Goal: Task Accomplishment & Management: Use online tool/utility

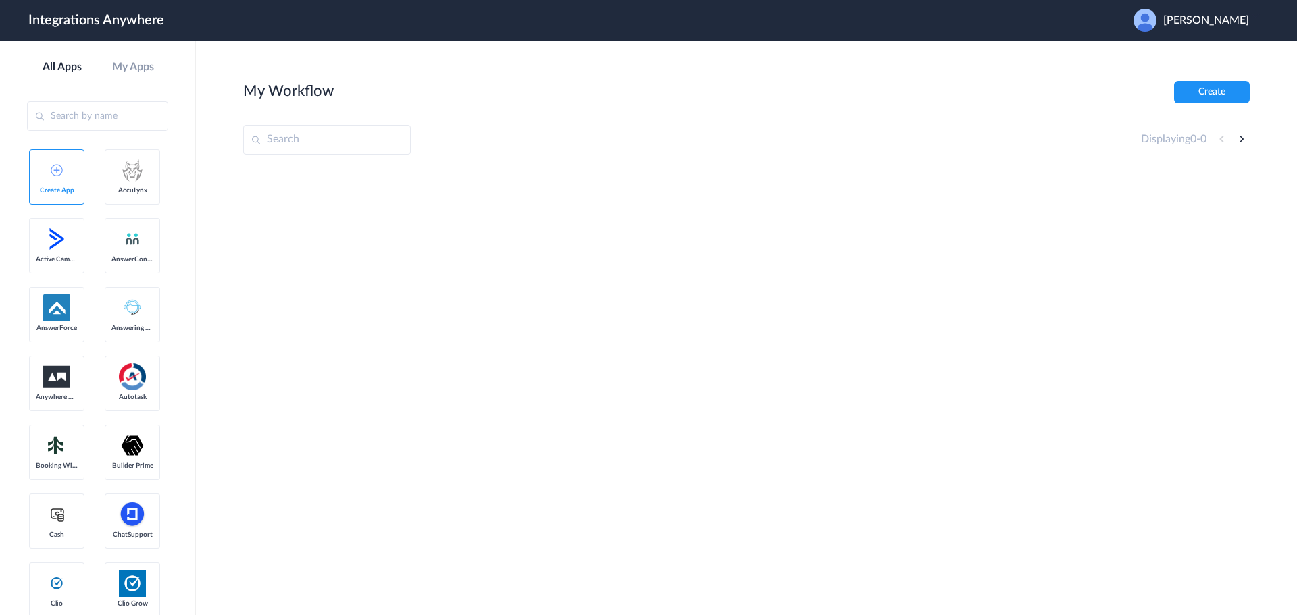
click at [1197, 23] on span "Christine Wright" at bounding box center [1206, 20] width 86 height 13
click at [1154, 53] on link "Logout" at bounding box center [1141, 54] width 28 height 9
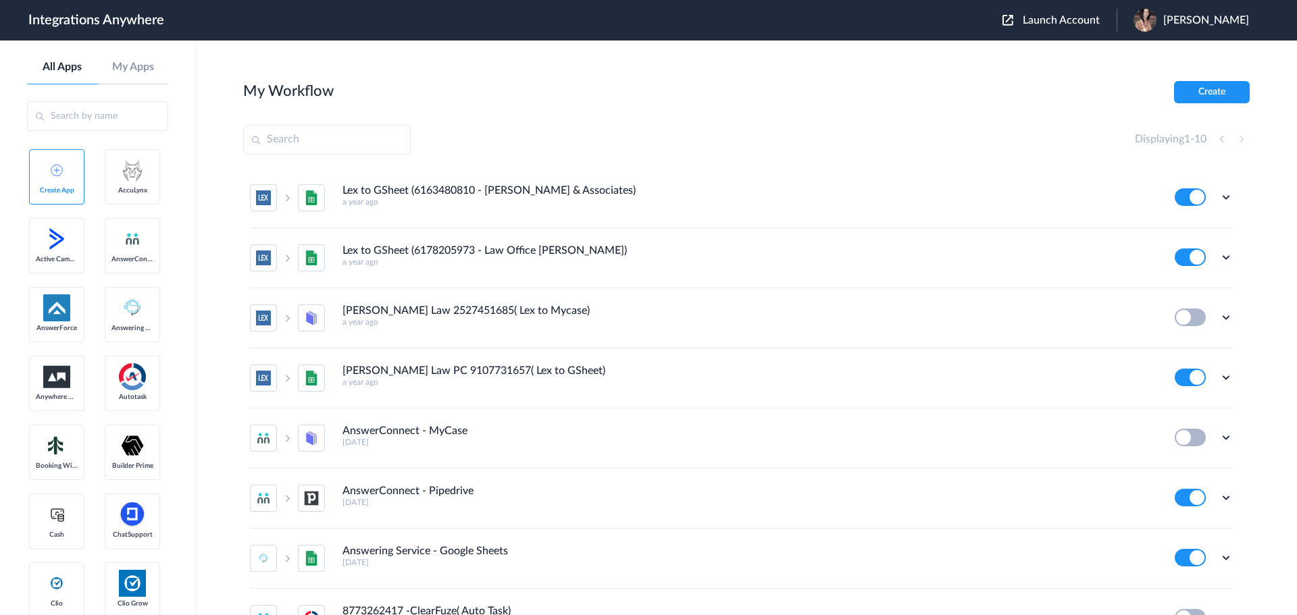
click at [1065, 18] on span "Launch Account" at bounding box center [1061, 20] width 77 height 11
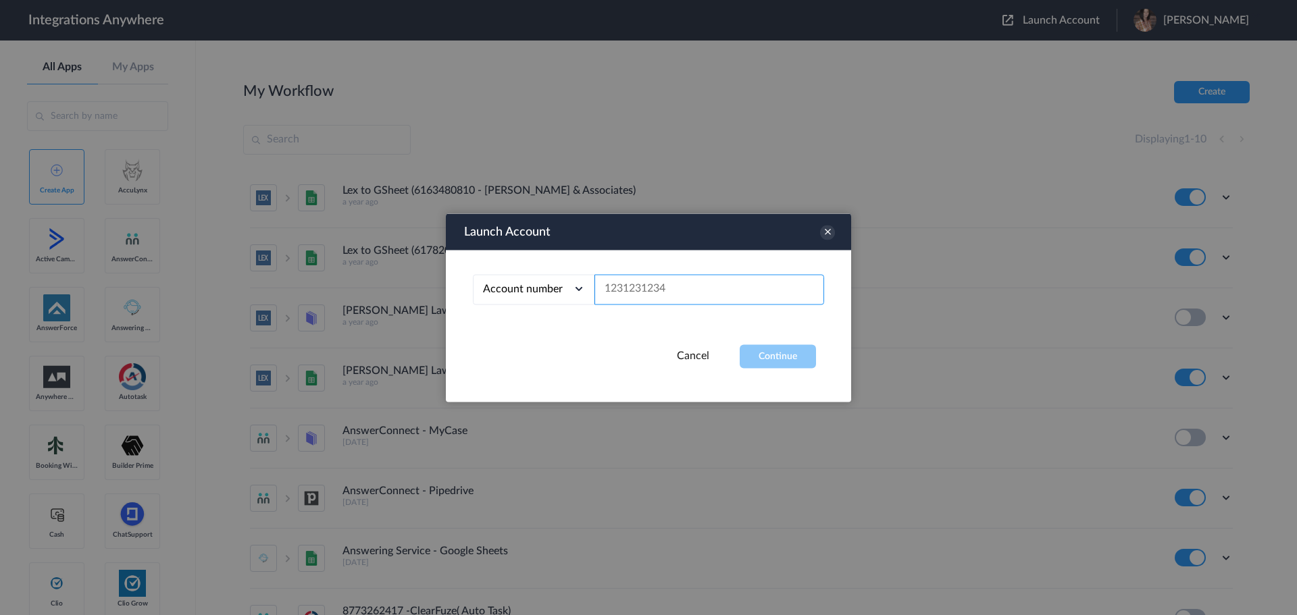
click at [649, 289] on input "text" at bounding box center [710, 289] width 230 height 30
paste input "8773740305"
type input "8773740305"
click at [773, 352] on button "Continue" at bounding box center [778, 357] width 76 height 24
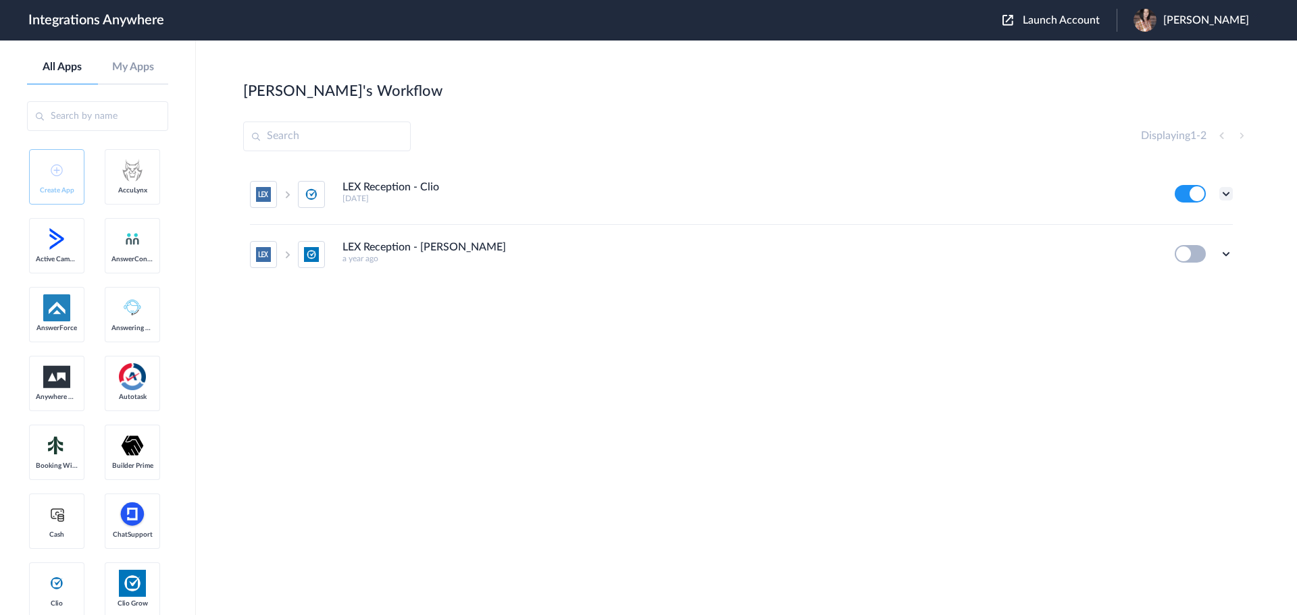
click at [1226, 194] on icon at bounding box center [1227, 194] width 14 height 14
click at [1168, 231] on li "Edit" at bounding box center [1189, 225] width 88 height 25
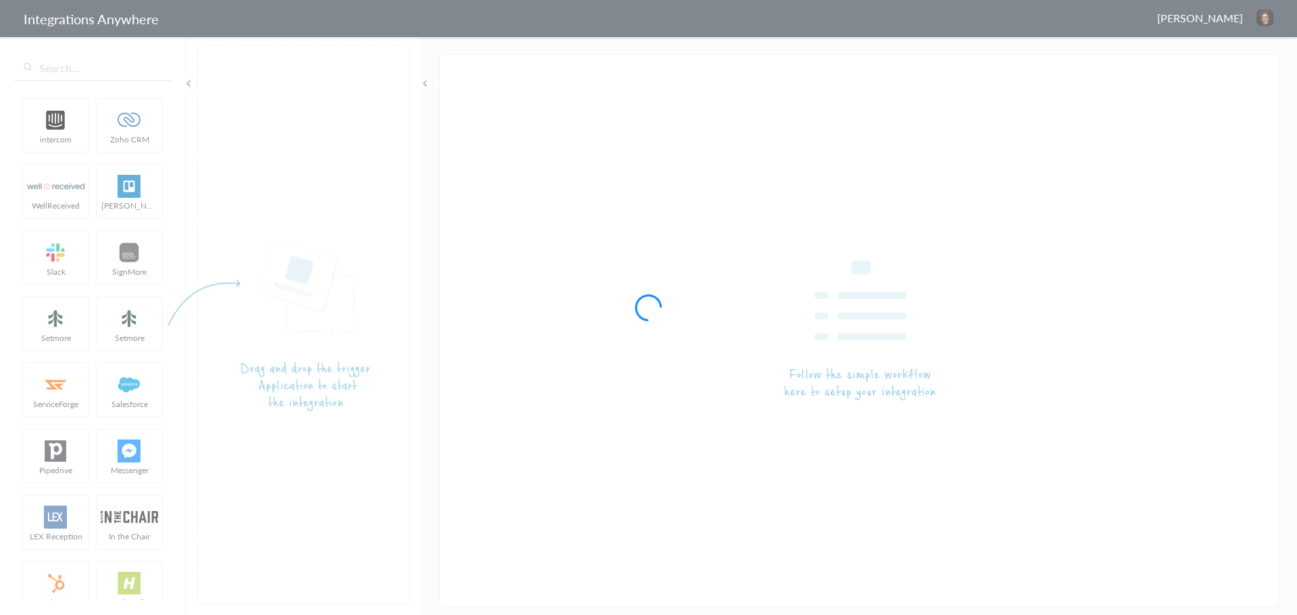
type input "LEX Reception - Clio"
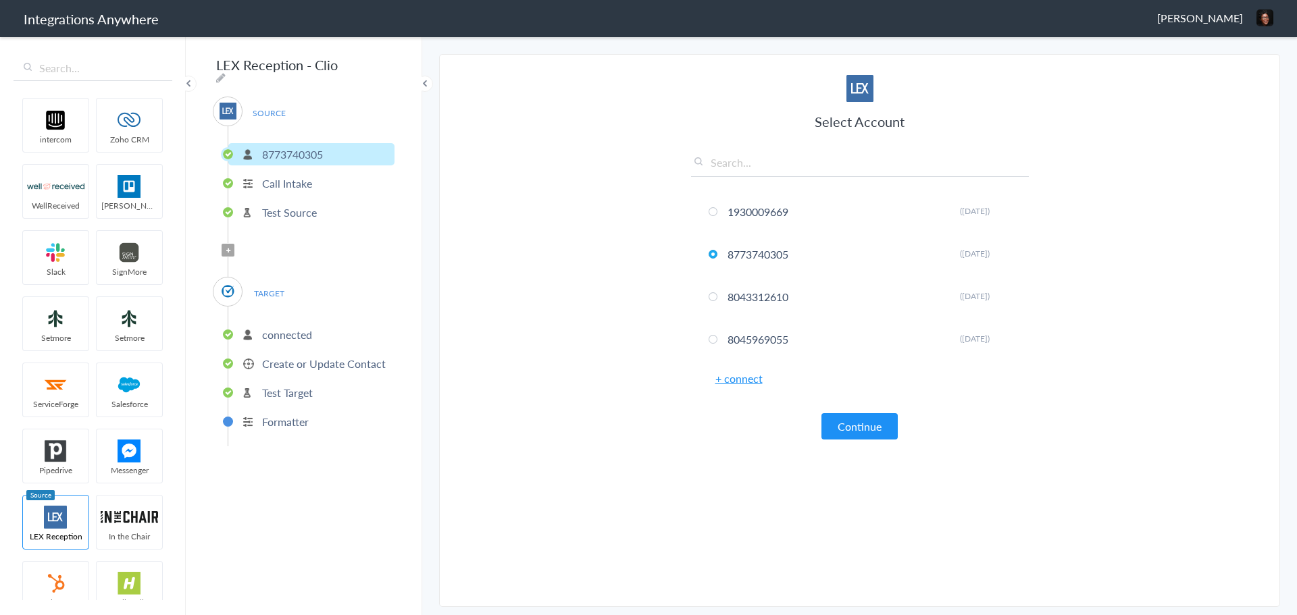
click at [303, 360] on p "Create or Update Contact" at bounding box center [324, 364] width 124 height 16
